Goal: Task Accomplishment & Management: Manage account settings

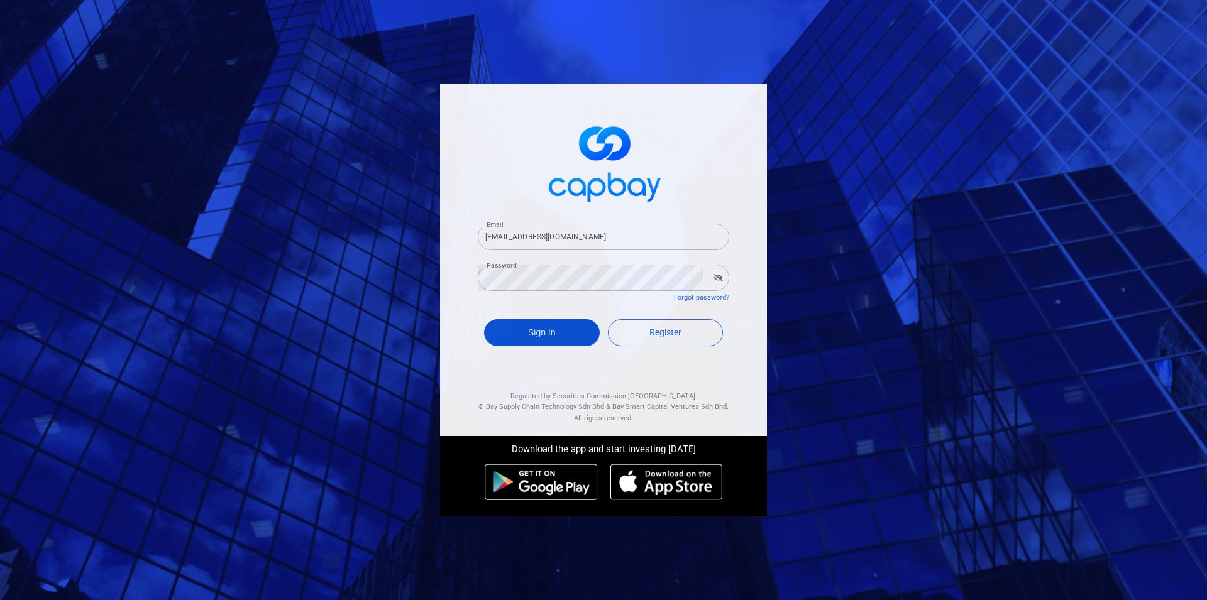
click at [565, 333] on button "Sign In" at bounding box center [542, 332] width 116 height 27
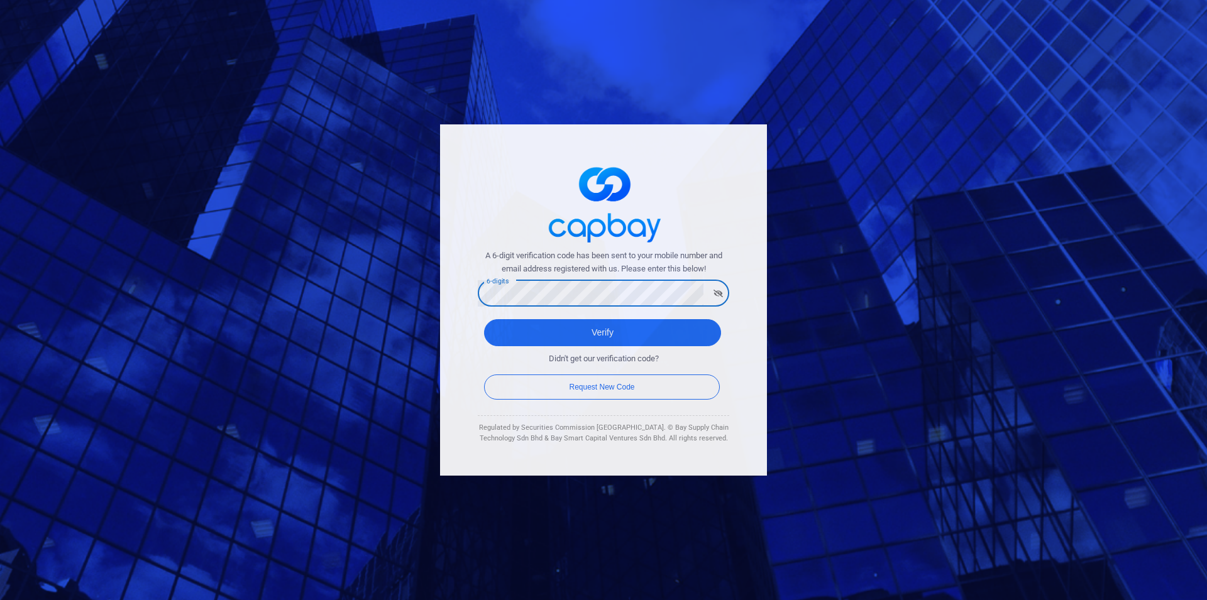
click at [484, 319] on button "Verify" at bounding box center [602, 332] width 237 height 27
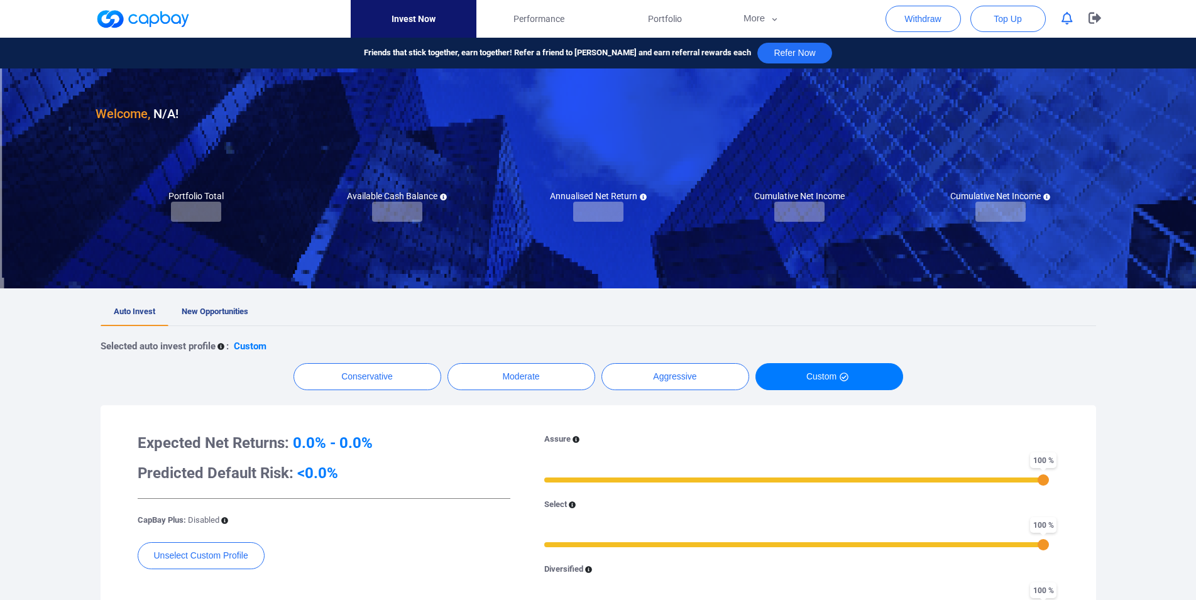
checkbox input "true"
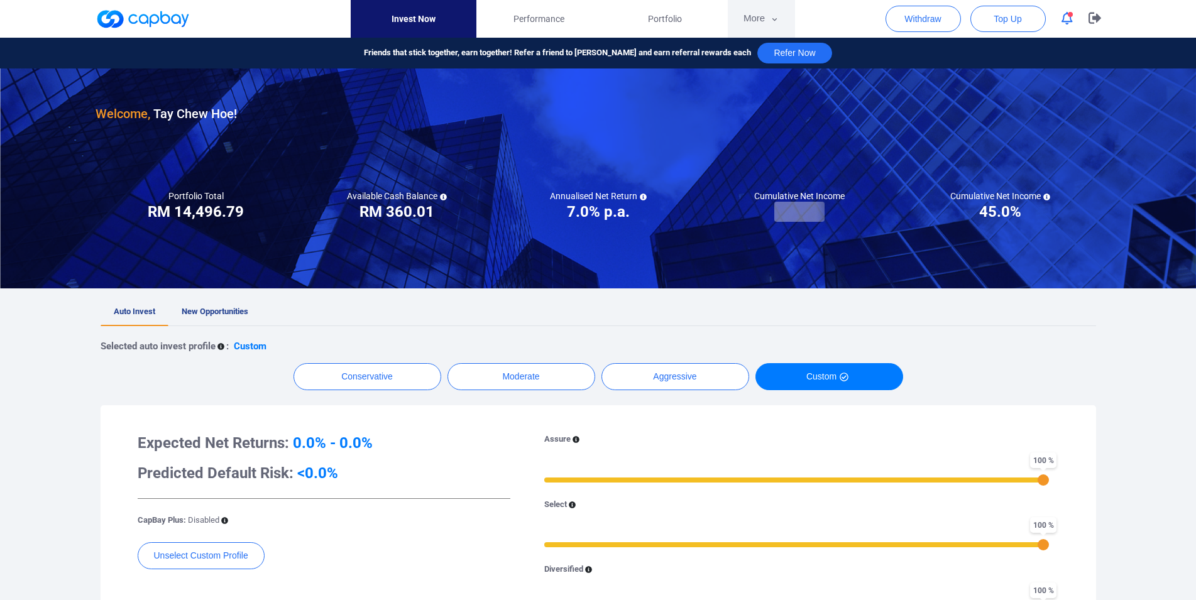
click at [752, 26] on button "More" at bounding box center [761, 19] width 67 height 38
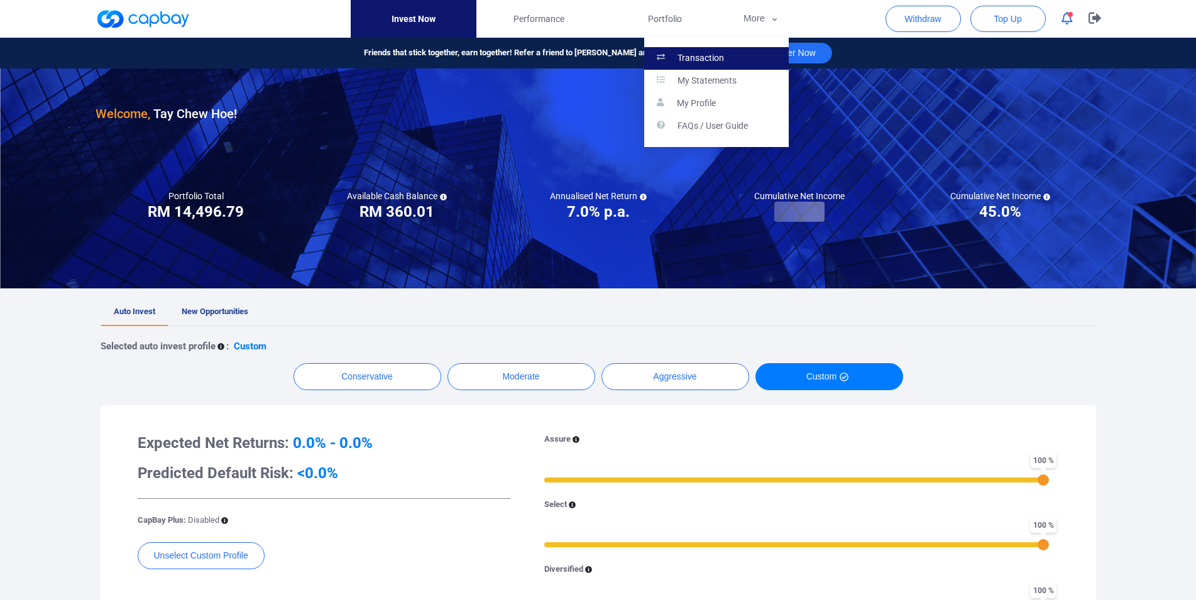
click at [741, 52] on link "Transaction" at bounding box center [716, 58] width 145 height 23
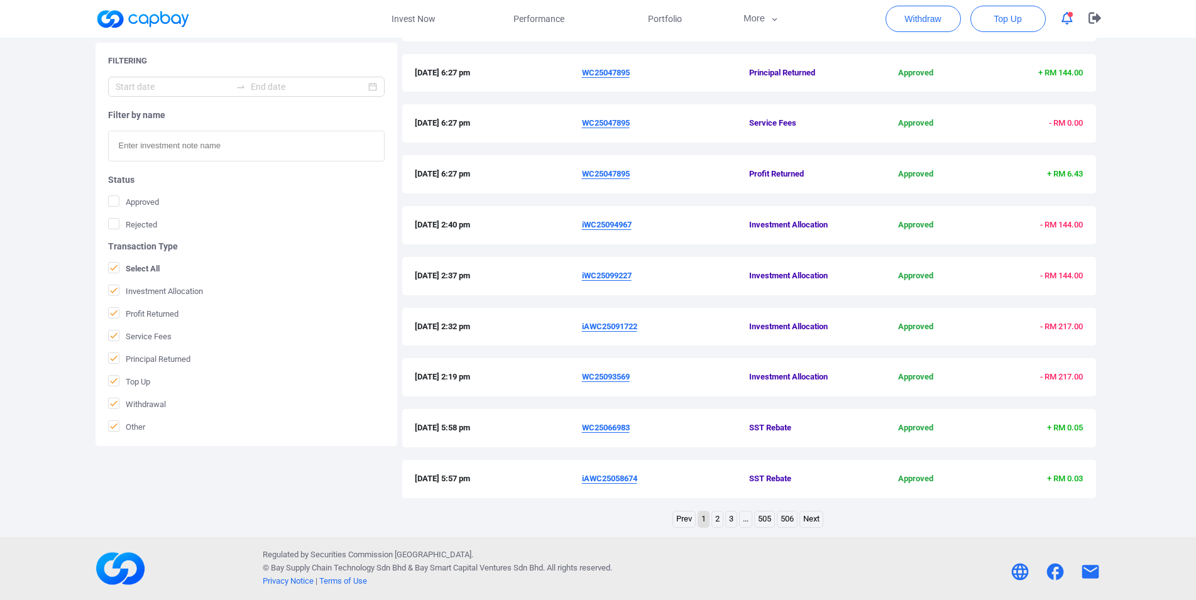
scroll to position [170, 0]
